Goal: Book appointment/travel/reservation

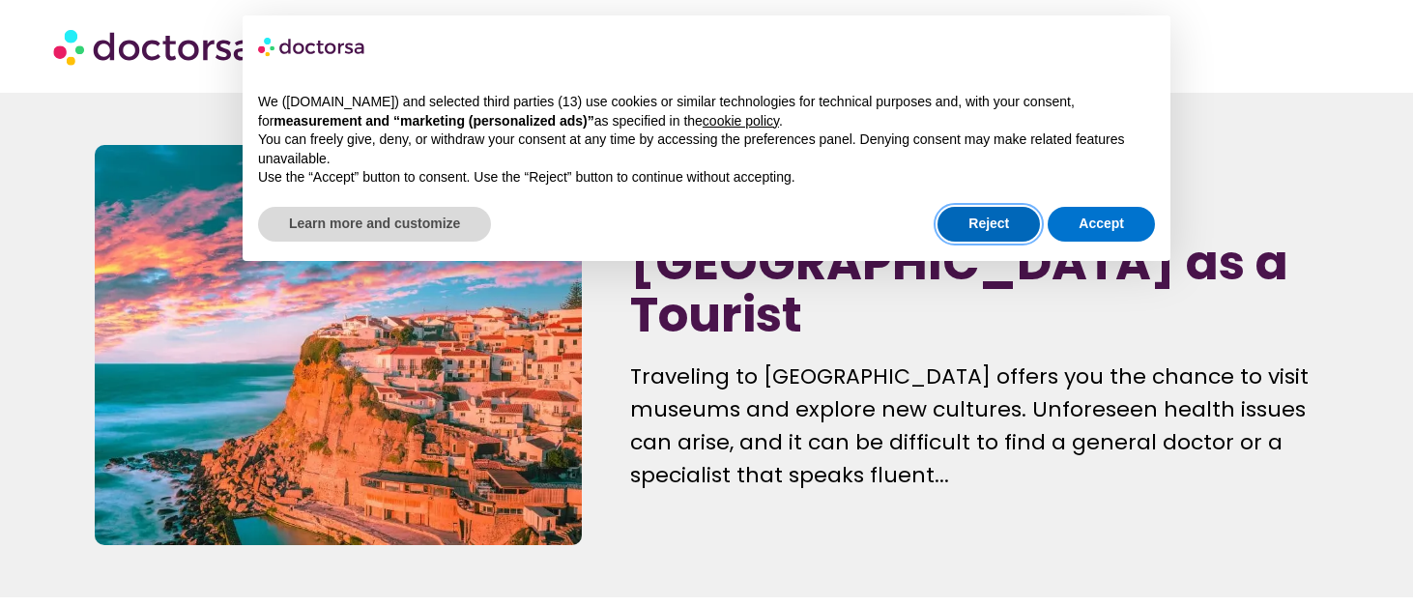
click at [972, 221] on button "Reject" at bounding box center [989, 224] width 102 height 35
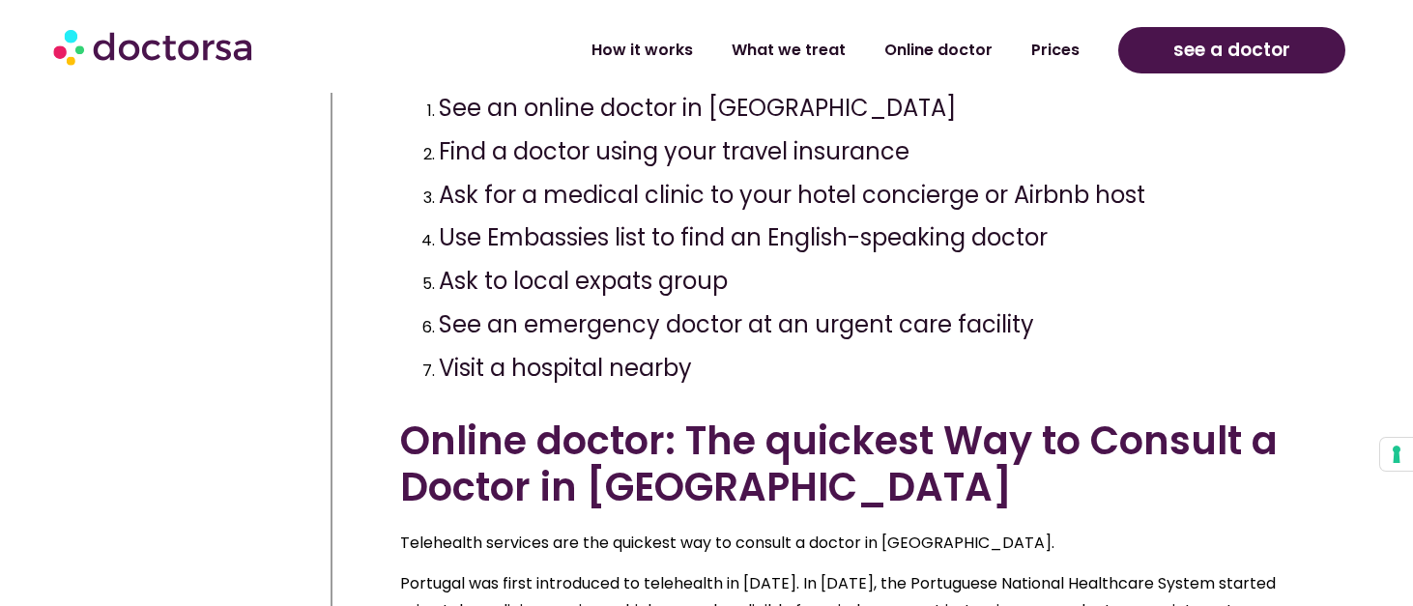
scroll to position [939, 0]
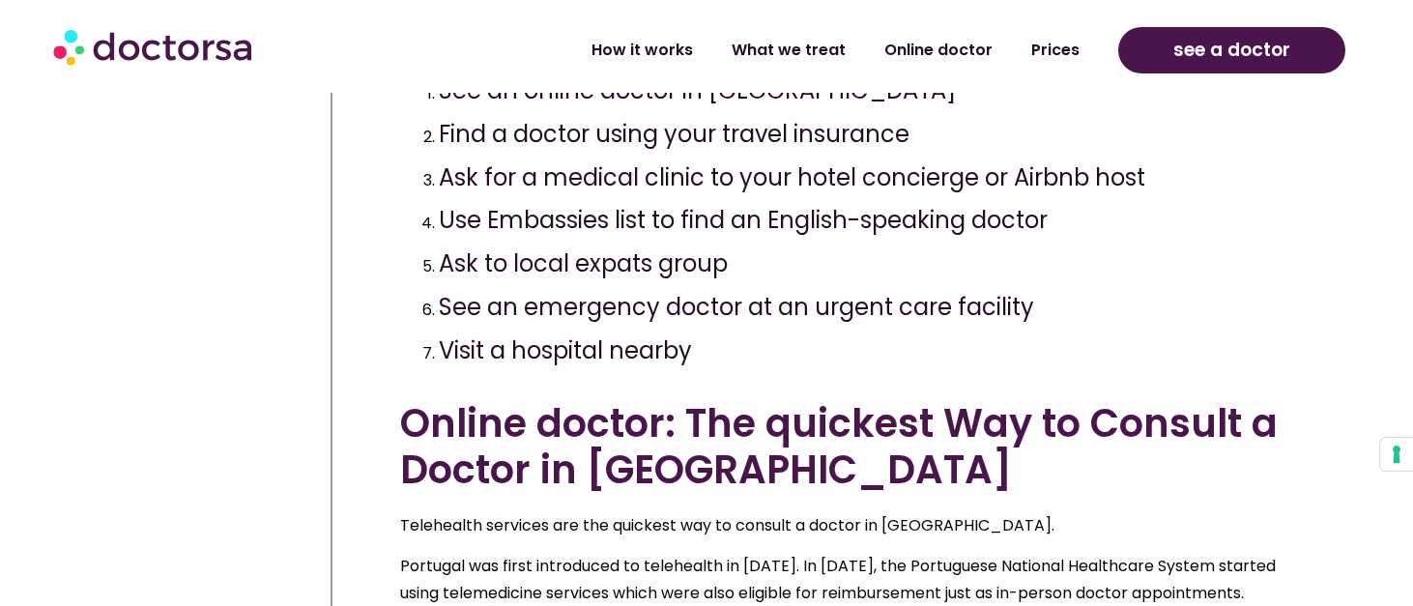
click at [962, 69] on li "Online doctor" at bounding box center [938, 50] width 147 height 44
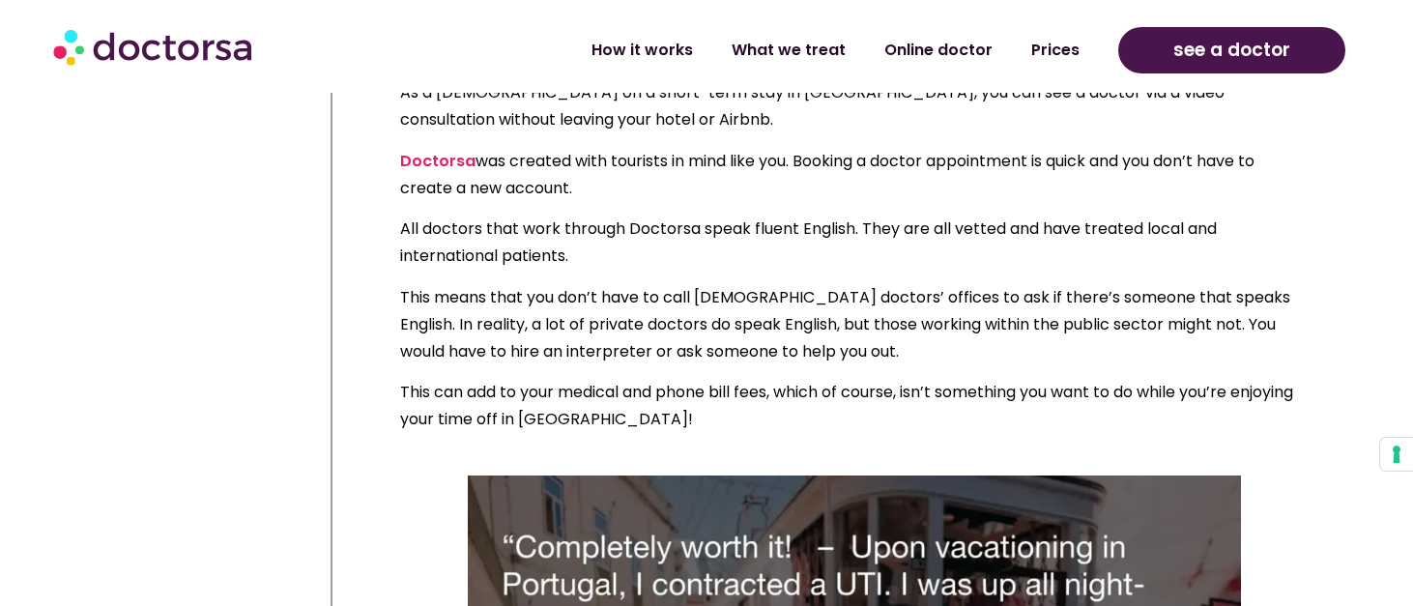
scroll to position [1483, 0]
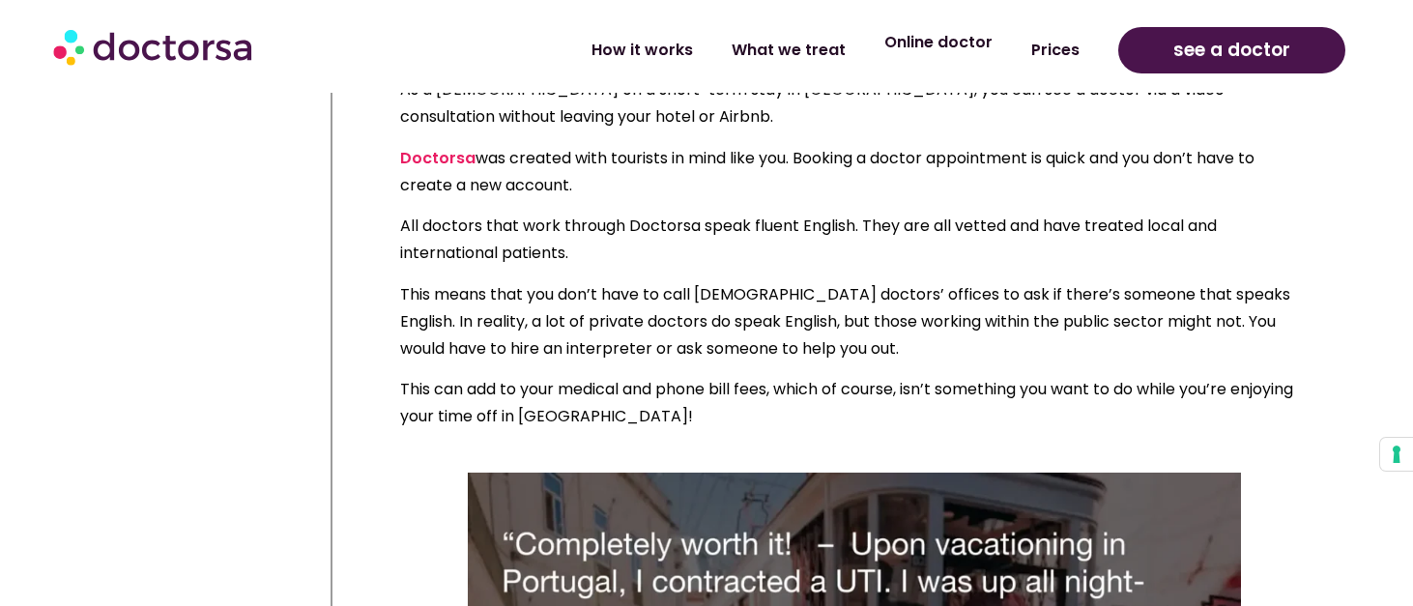
click at [941, 40] on link "Online doctor" at bounding box center [938, 42] width 147 height 44
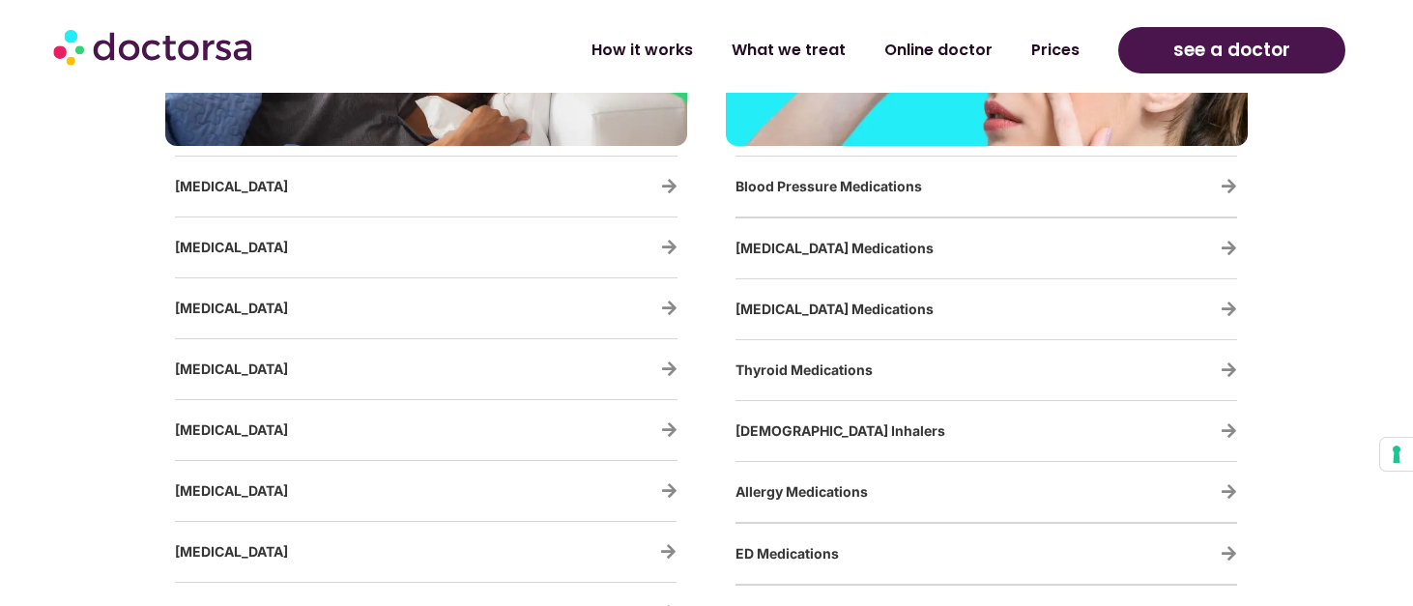
scroll to position [3383, 0]
click at [664, 486] on icon "Sinus Infection" at bounding box center [669, 489] width 16 height 16
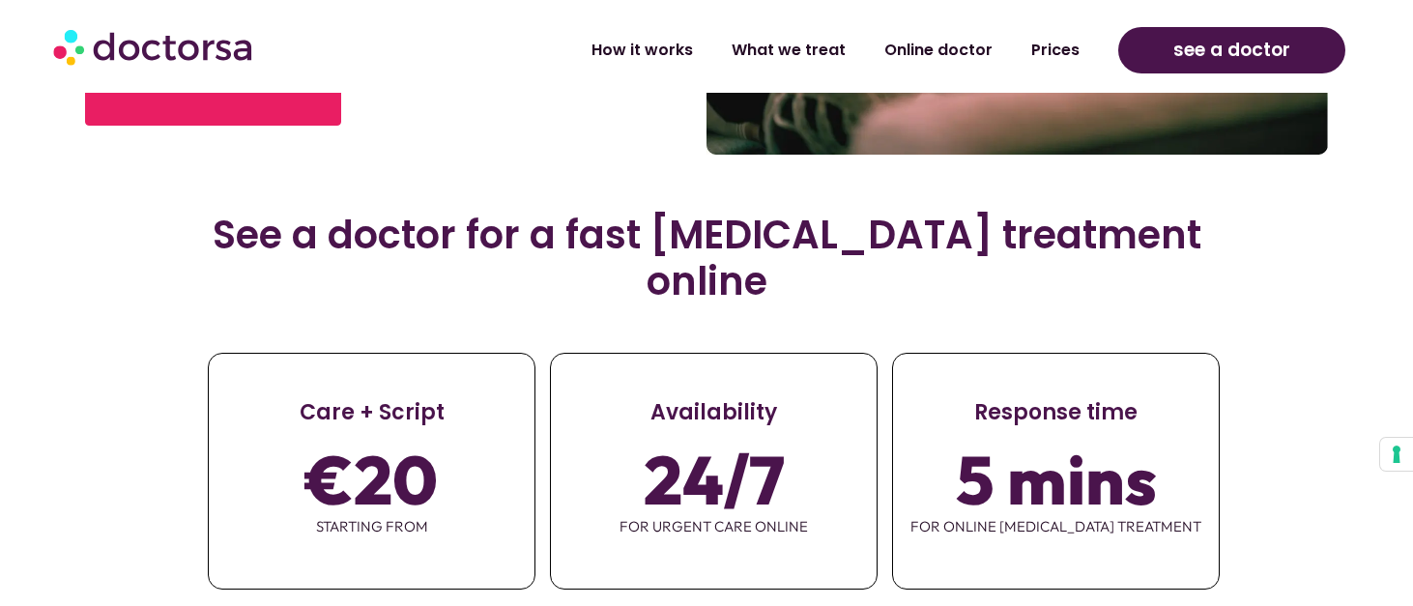
scroll to position [671, 0]
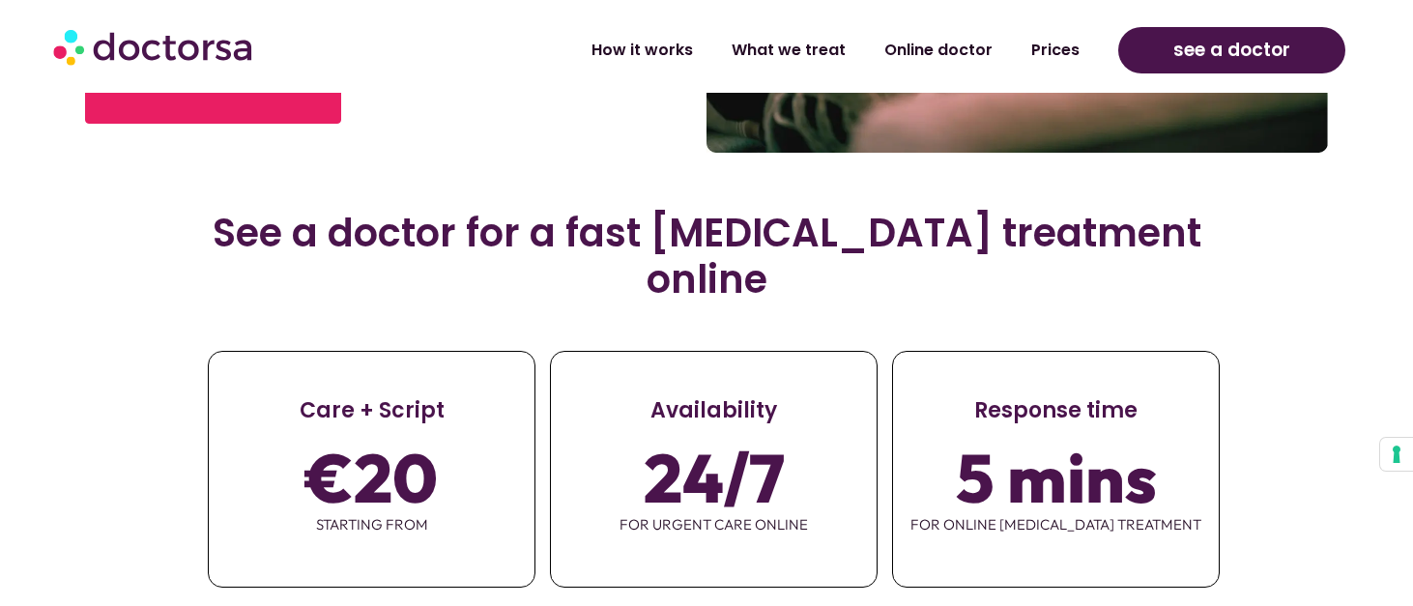
click at [414, 450] on span "€20" at bounding box center [371, 477] width 132 height 54
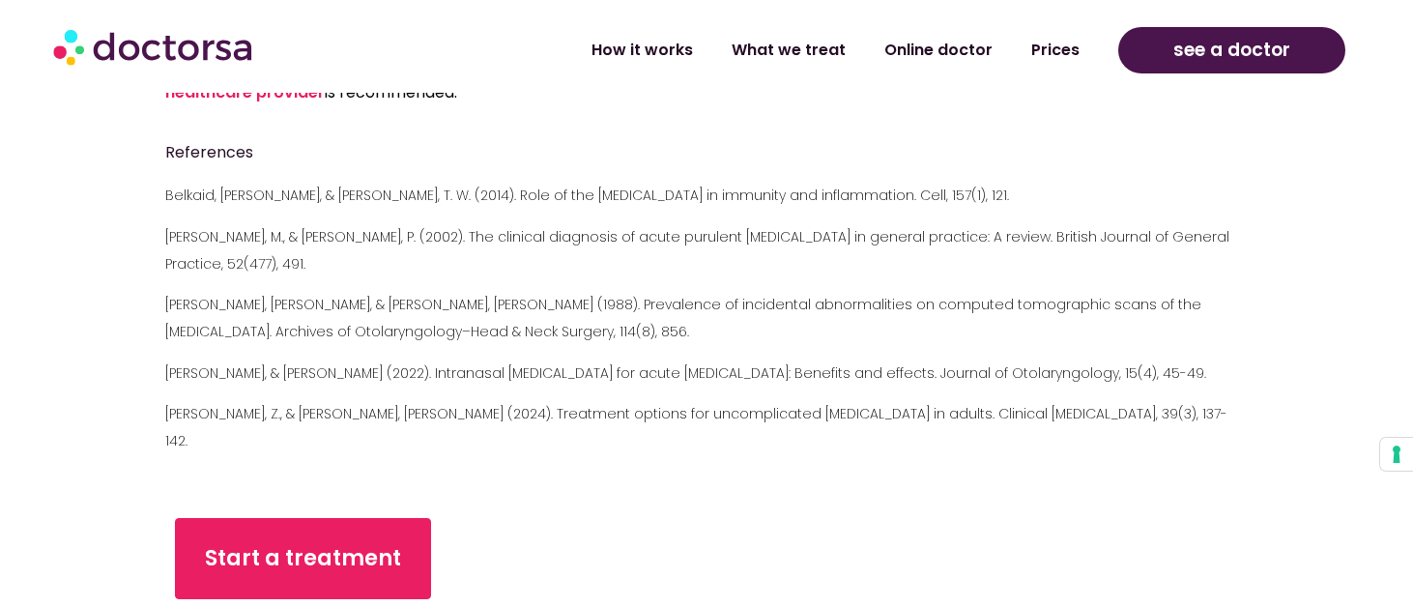
scroll to position [6838, 0]
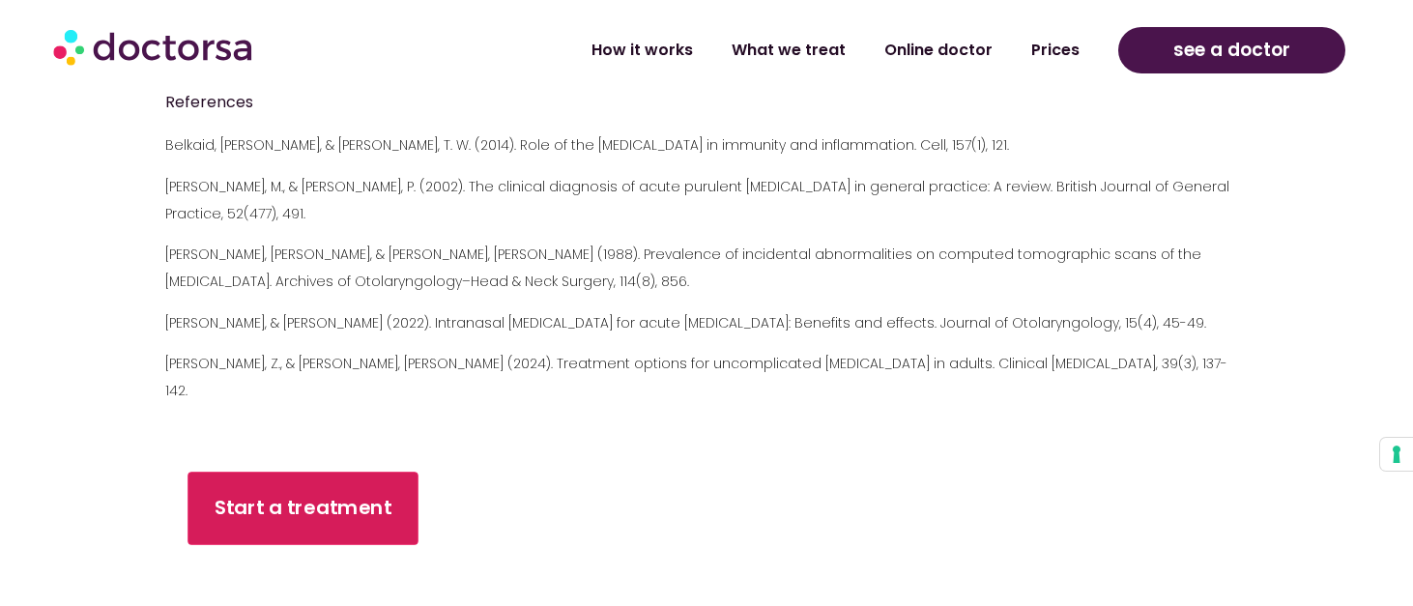
click at [283, 473] on link "Start a treatment" at bounding box center [303, 509] width 231 height 73
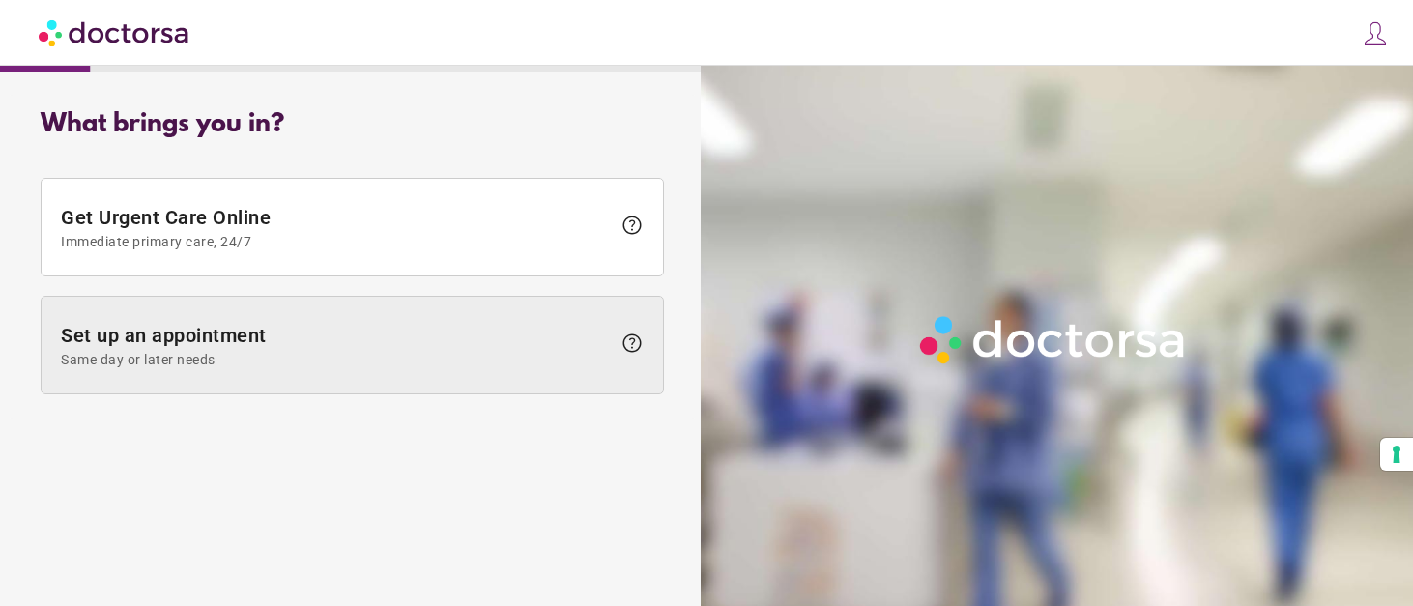
click at [342, 338] on span "Set up an appointment Same day or later needs" at bounding box center [336, 345] width 550 height 43
click at [257, 354] on span "Same day or later needs" at bounding box center [336, 359] width 550 height 15
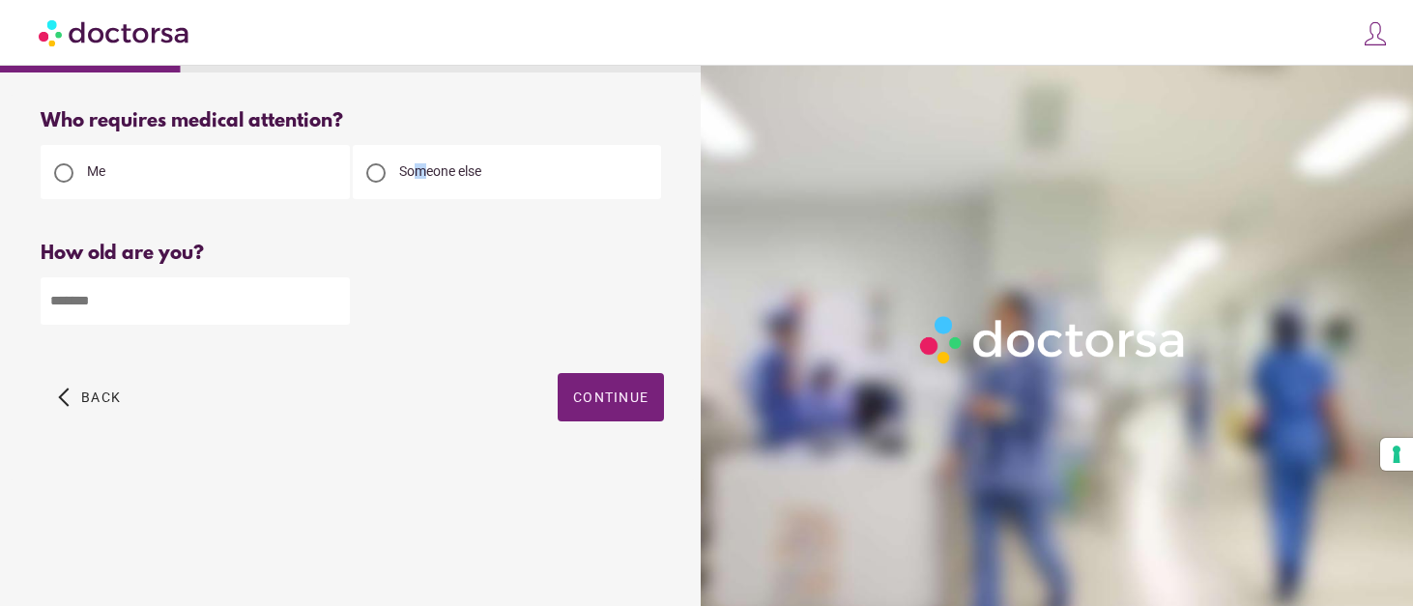
click at [420, 165] on span "Someone else" at bounding box center [440, 170] width 82 height 15
click at [374, 169] on div at bounding box center [375, 172] width 19 height 19
click at [162, 315] on input "number" at bounding box center [195, 300] width 309 height 47
type input "**"
click at [594, 379] on span "button" at bounding box center [611, 397] width 106 height 48
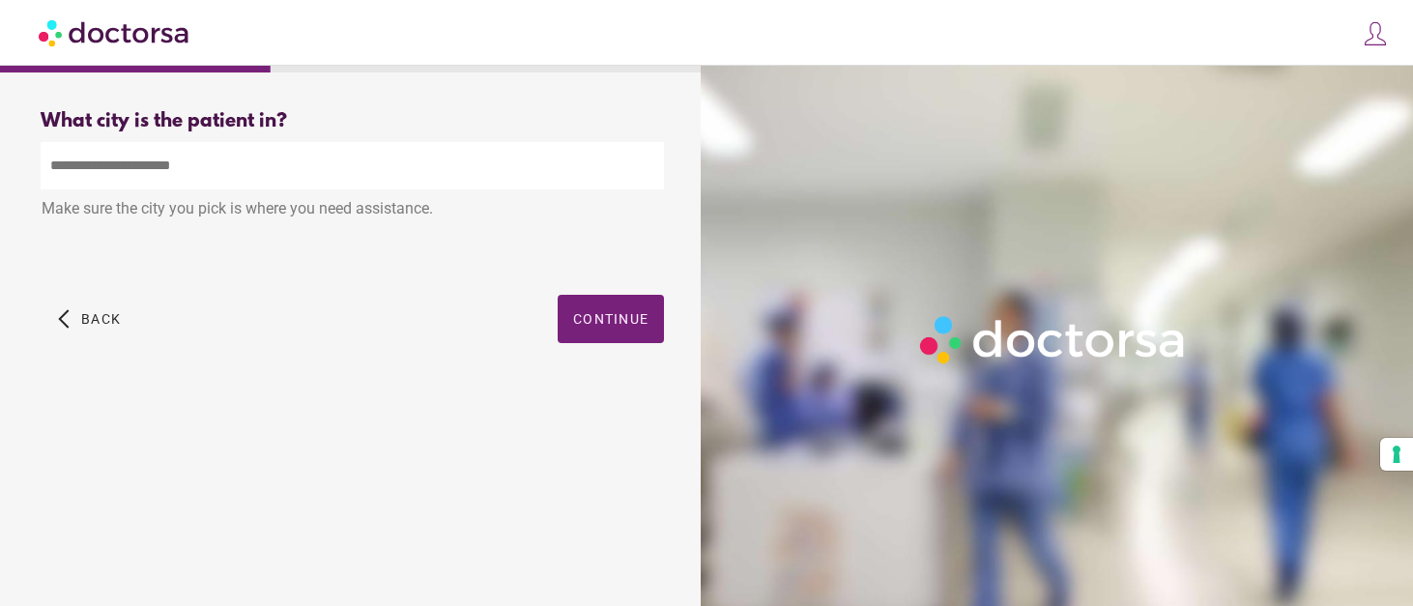
click at [291, 180] on input "text" at bounding box center [352, 165] width 623 height 47
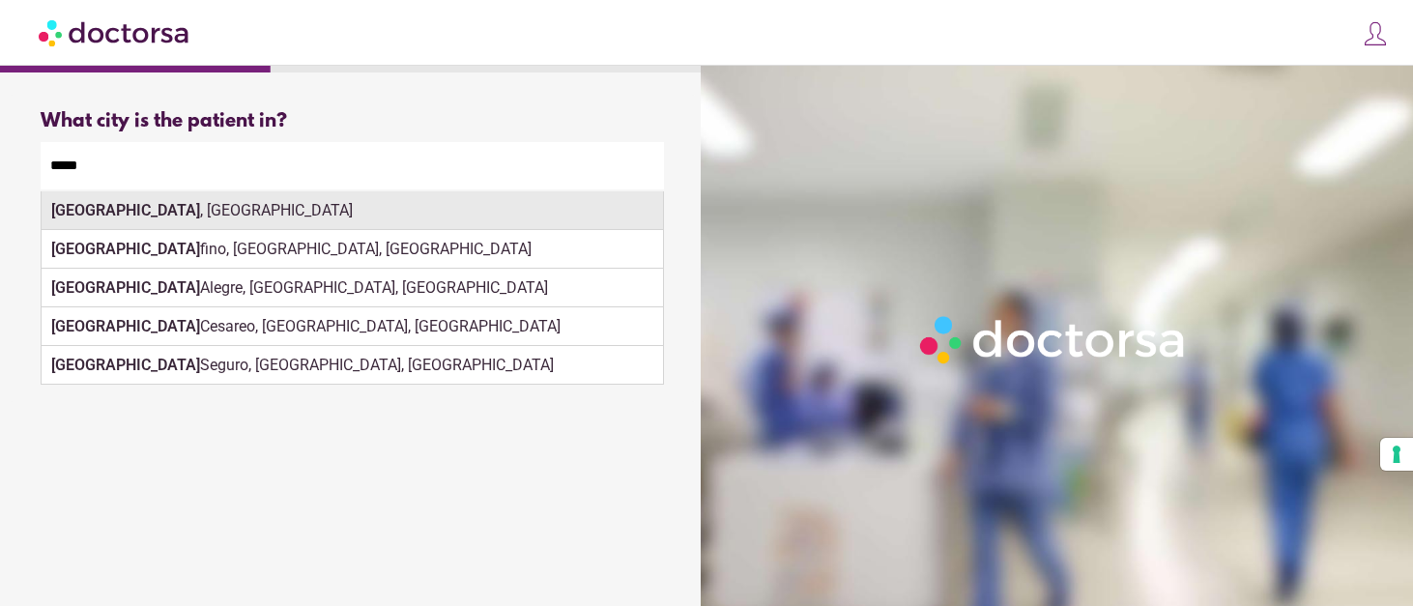
click at [259, 221] on div "Porto , Portugal" at bounding box center [353, 210] width 622 height 39
type input "**********"
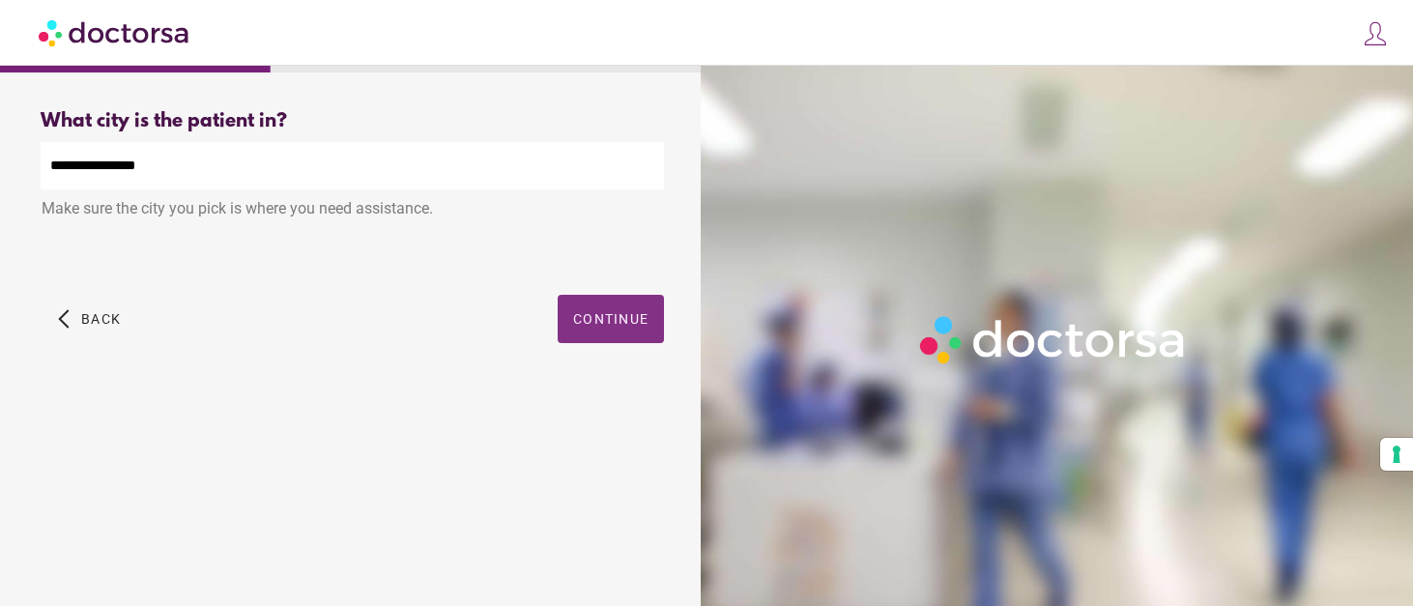
click at [631, 315] on span "Continue" at bounding box center [610, 318] width 75 height 15
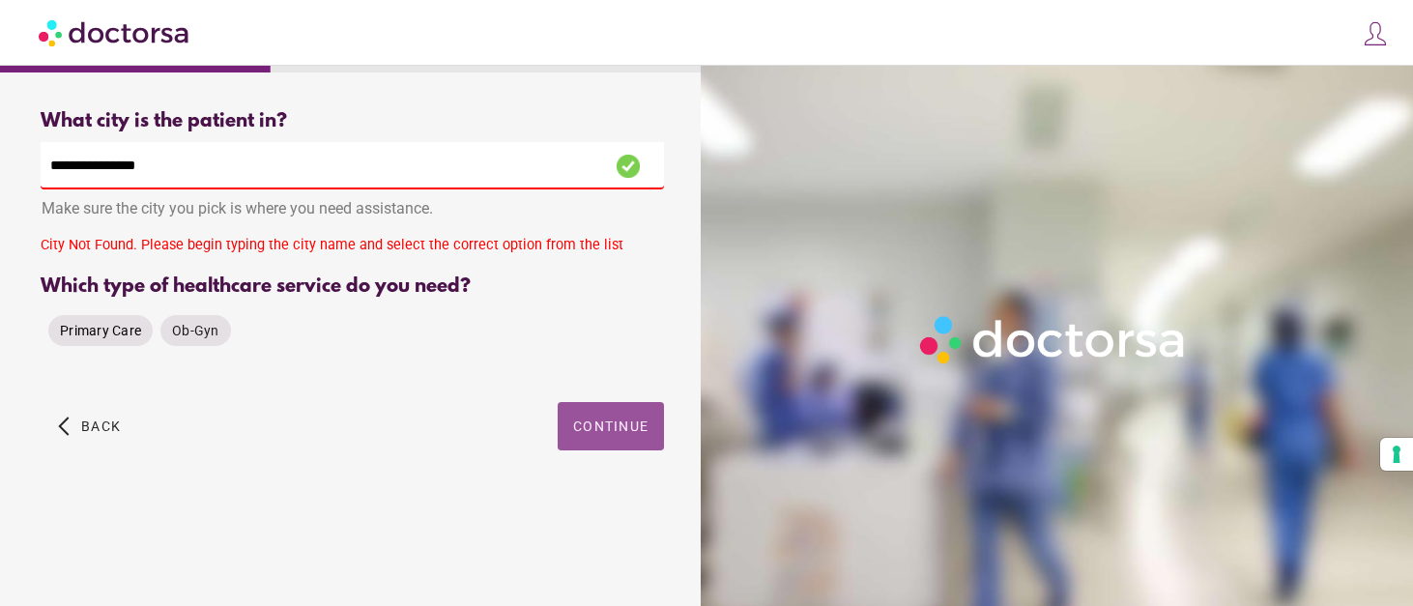
click at [101, 334] on span "Primary Care" at bounding box center [100, 330] width 81 height 15
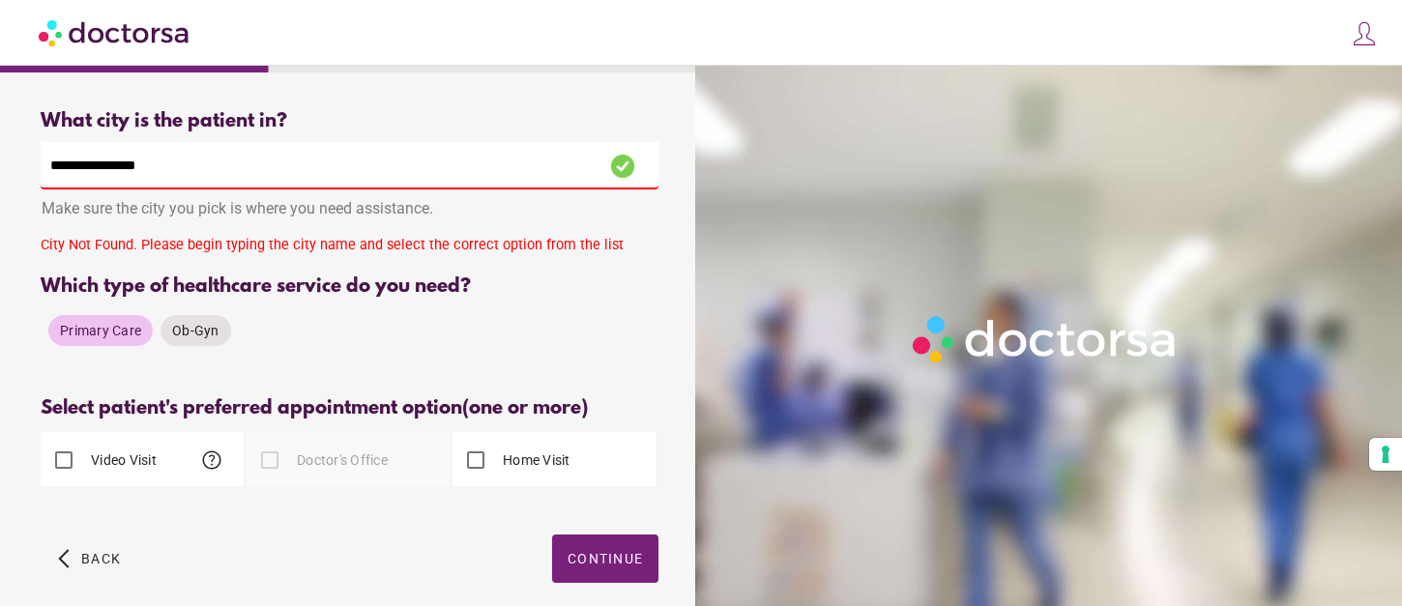
scroll to position [86, 0]
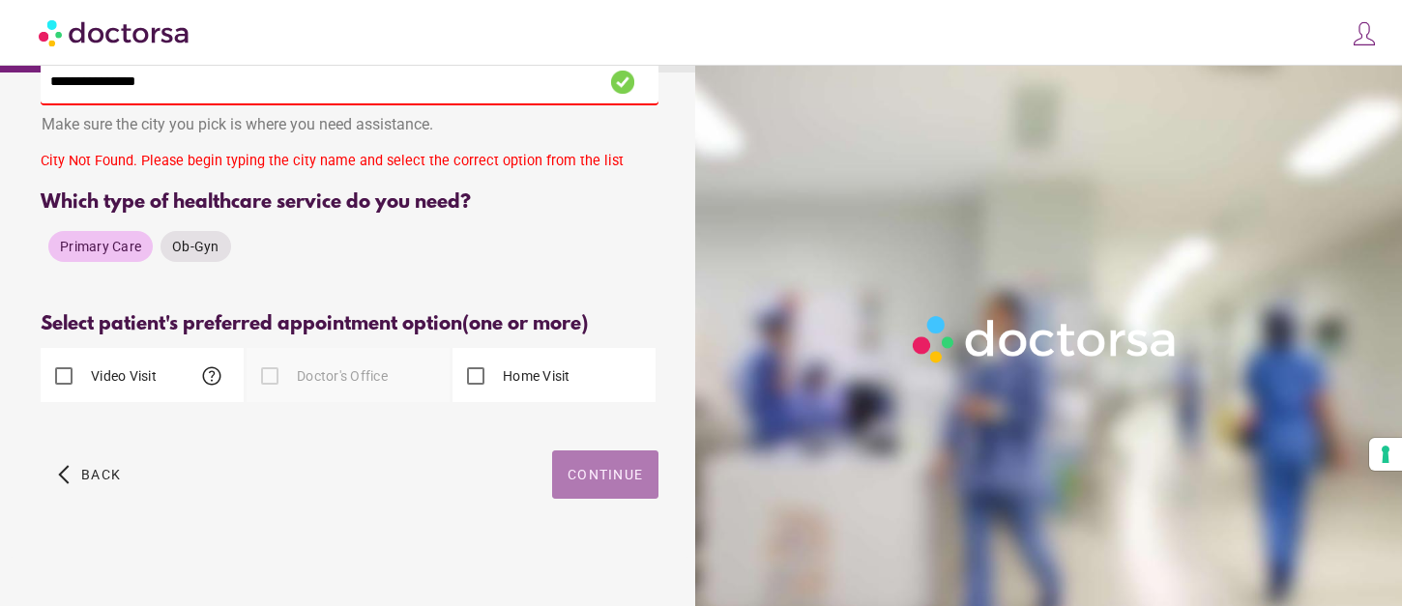
click at [607, 457] on span "button" at bounding box center [605, 474] width 106 height 48
